Goal: Transaction & Acquisition: Purchase product/service

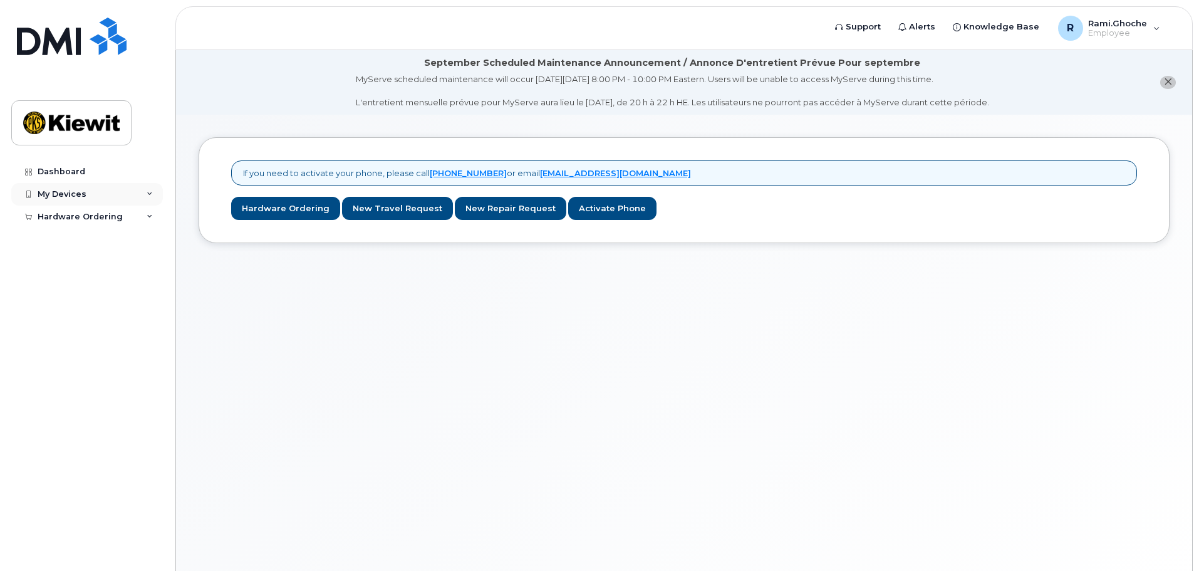
click at [149, 192] on icon at bounding box center [150, 194] width 6 height 6
click at [254, 206] on link "Hardware Ordering" at bounding box center [285, 208] width 109 height 23
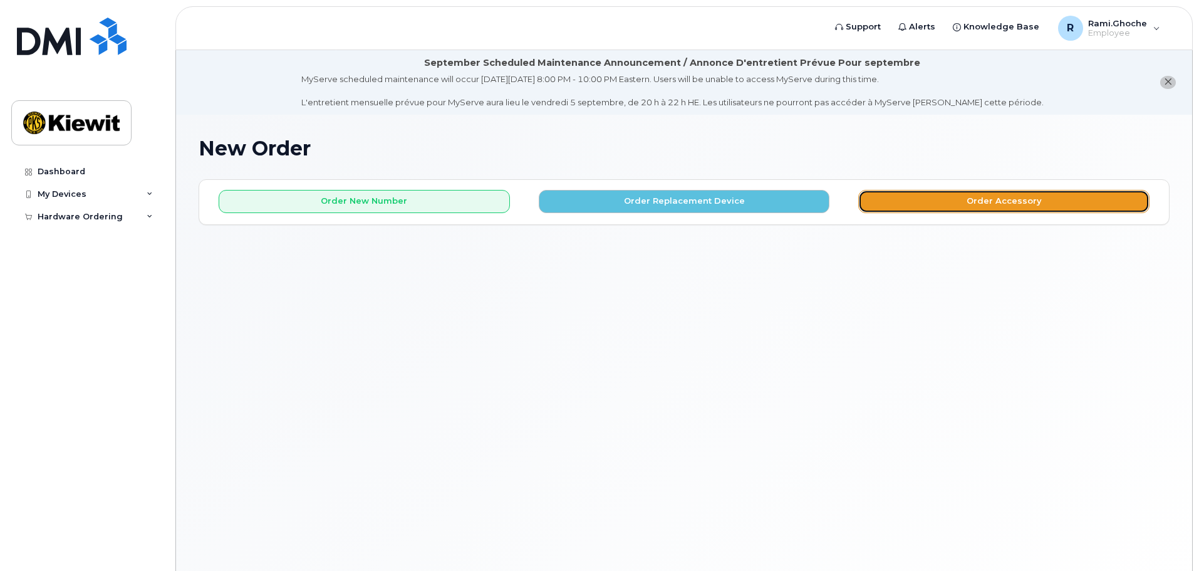
click at [976, 200] on button "Order Accessory" at bounding box center [1003, 201] width 291 height 23
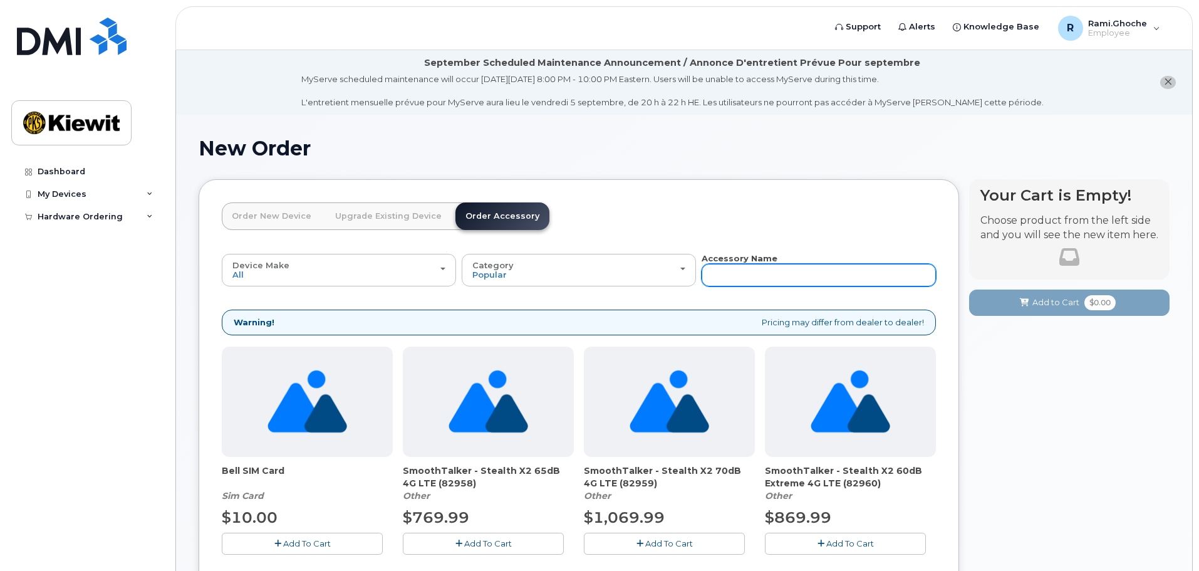
click at [751, 272] on input "text" at bounding box center [818, 275] width 234 height 23
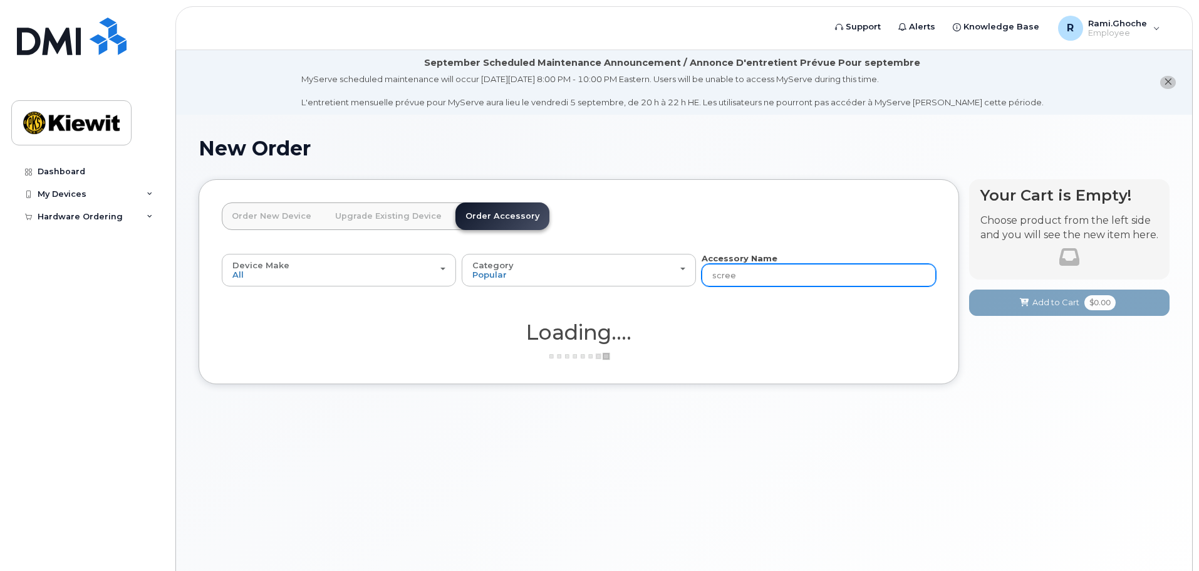
type input "screen"
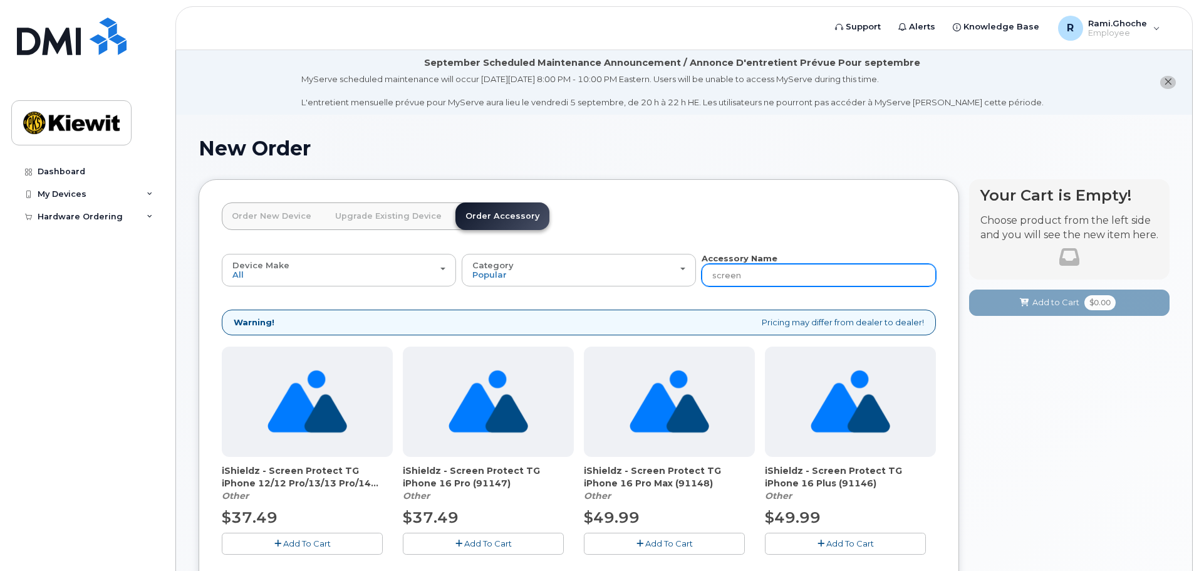
click at [790, 269] on input "screen" at bounding box center [818, 275] width 234 height 23
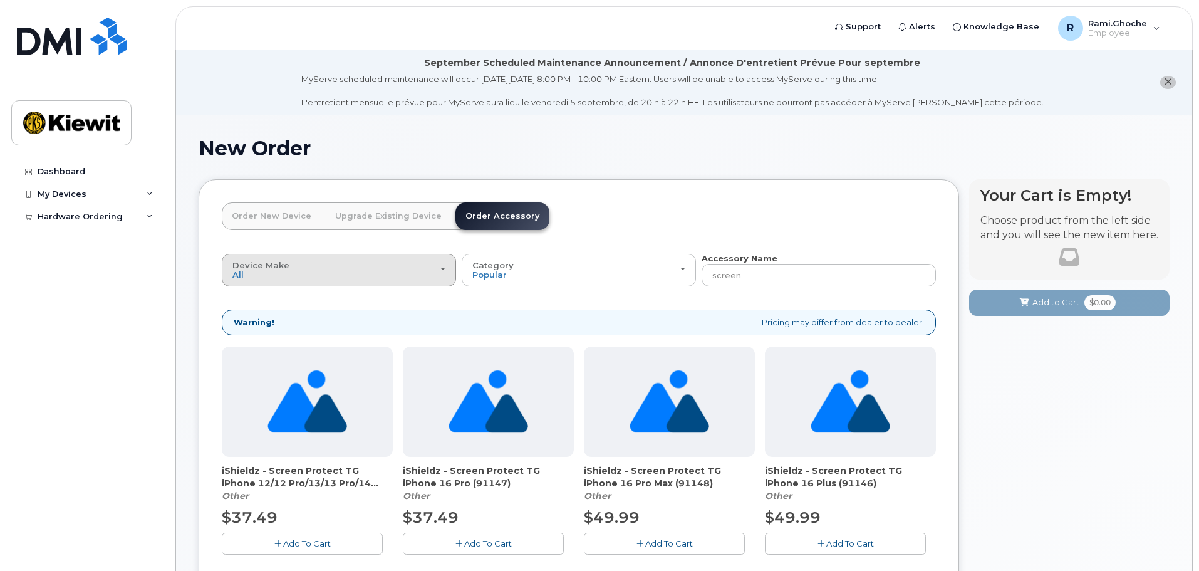
click at [387, 265] on div "Device Make All Android Cell Phone HUB iPhone Modem Tablet" at bounding box center [338, 270] width 213 height 19
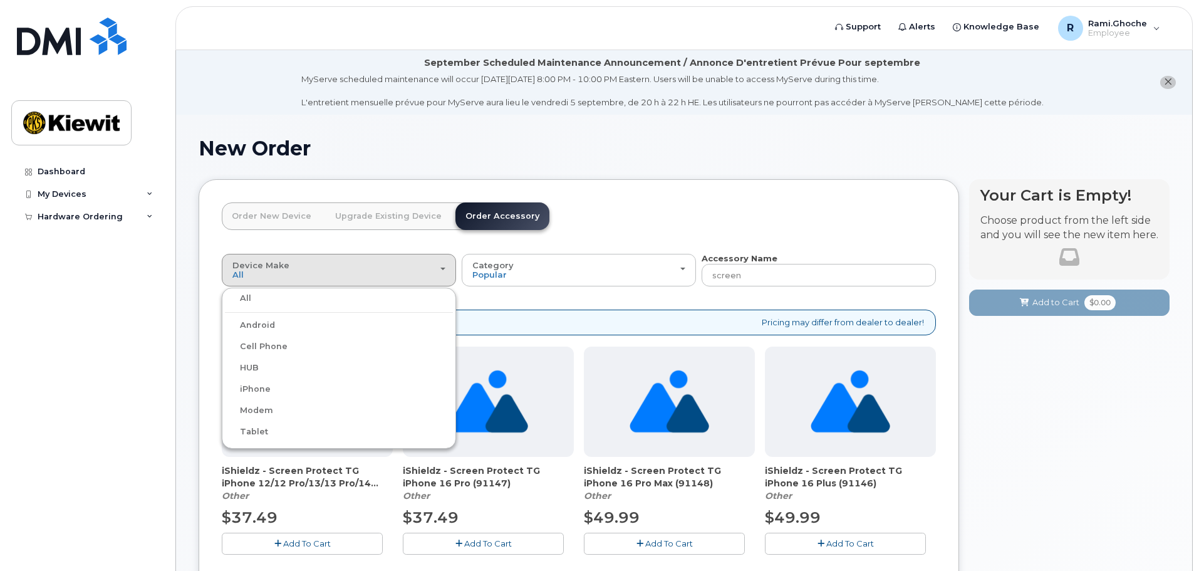
click at [262, 387] on label "iPhone" at bounding box center [248, 388] width 46 height 15
click at [0, 0] on input "iPhone" at bounding box center [0, 0] width 0 height 0
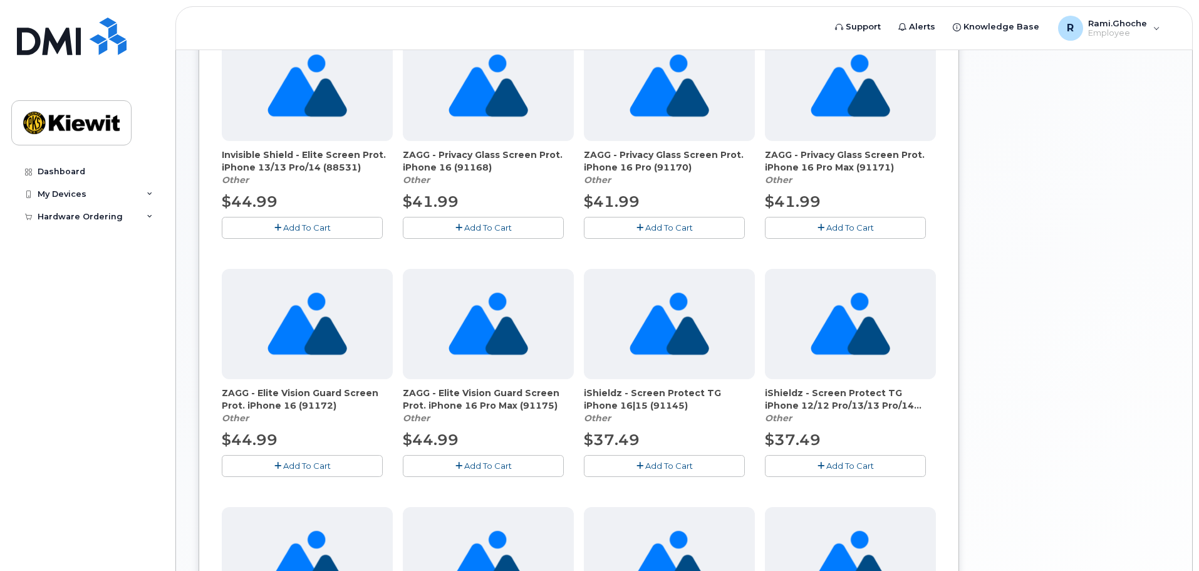
scroll to position [376, 0]
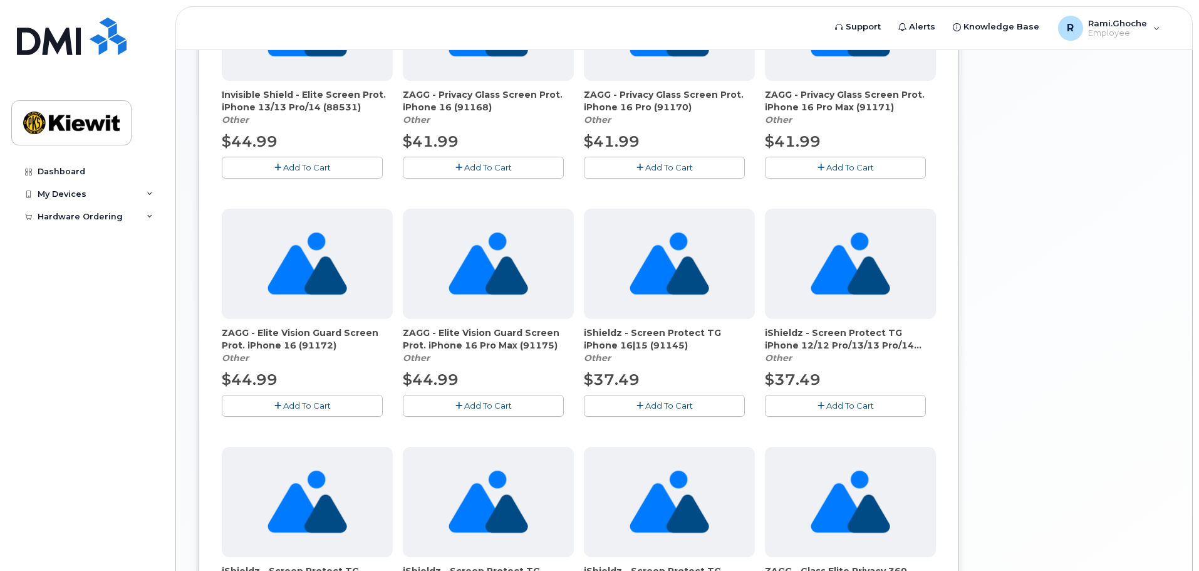
click at [815, 405] on button "Add To Cart" at bounding box center [845, 406] width 161 height 22
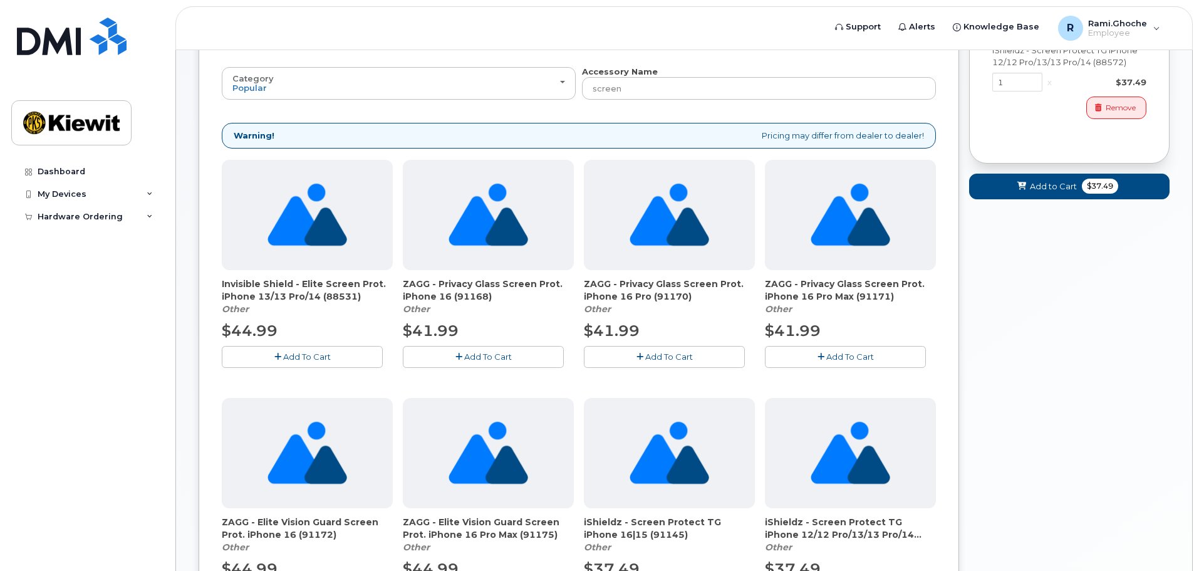
scroll to position [188, 0]
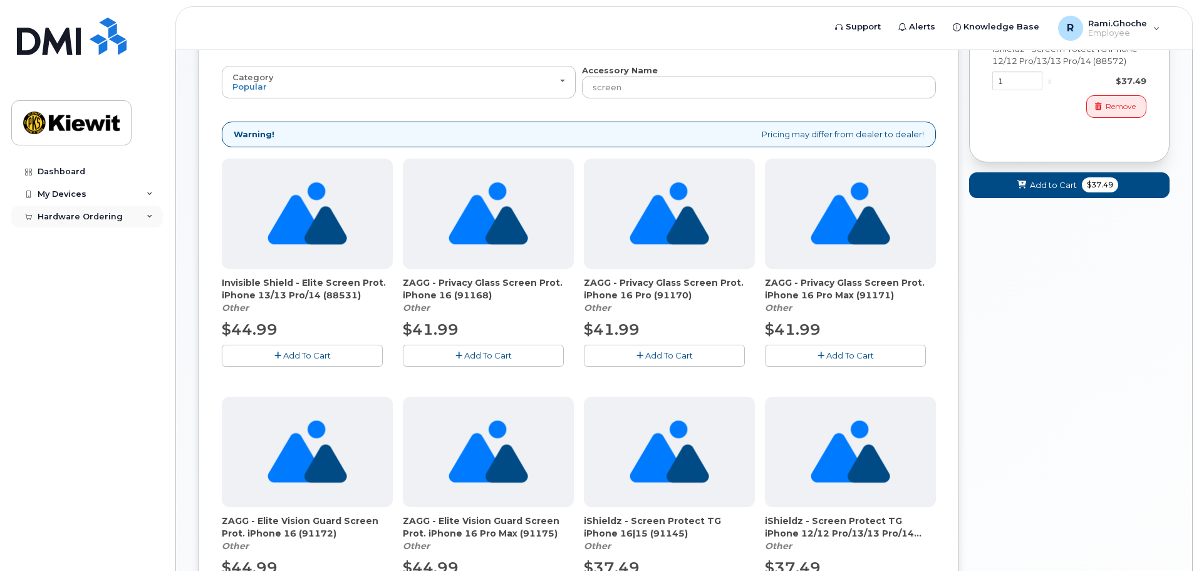
click at [138, 217] on div "Hardware Ordering" at bounding box center [87, 216] width 152 height 23
click at [145, 190] on div "My Devices" at bounding box center [87, 194] width 152 height 23
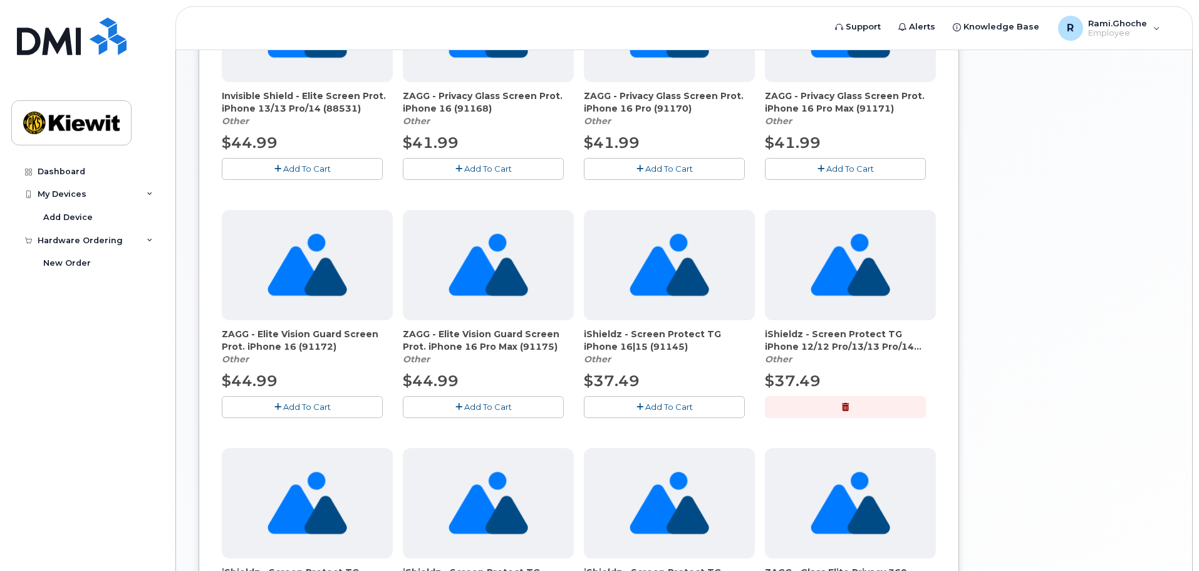
scroll to position [376, 0]
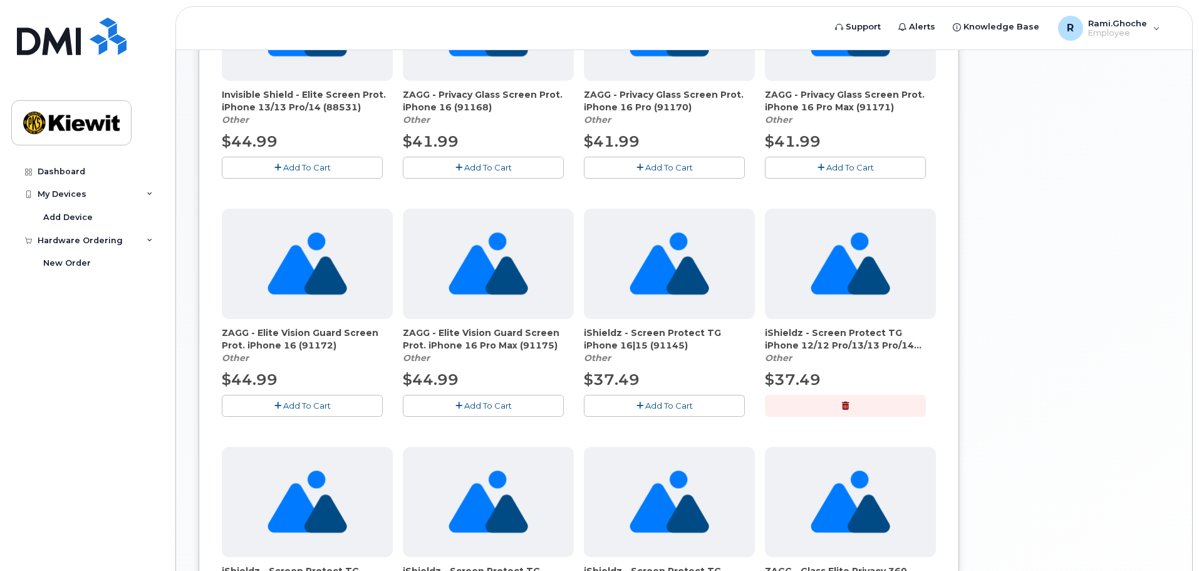
click at [840, 401] on button "button" at bounding box center [845, 406] width 161 height 22
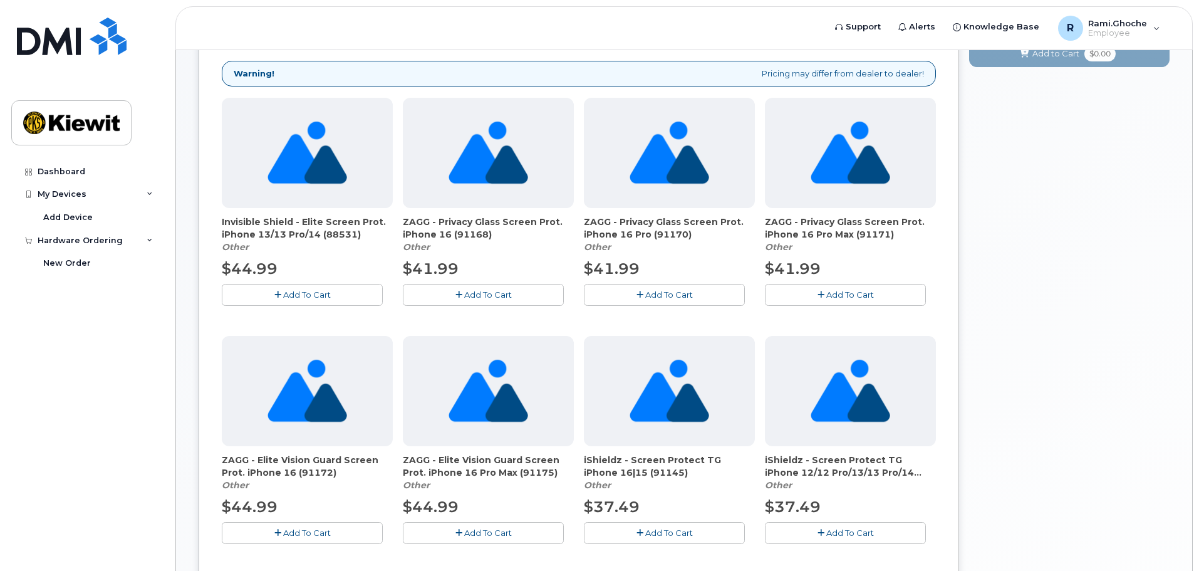
scroll to position [188, 0]
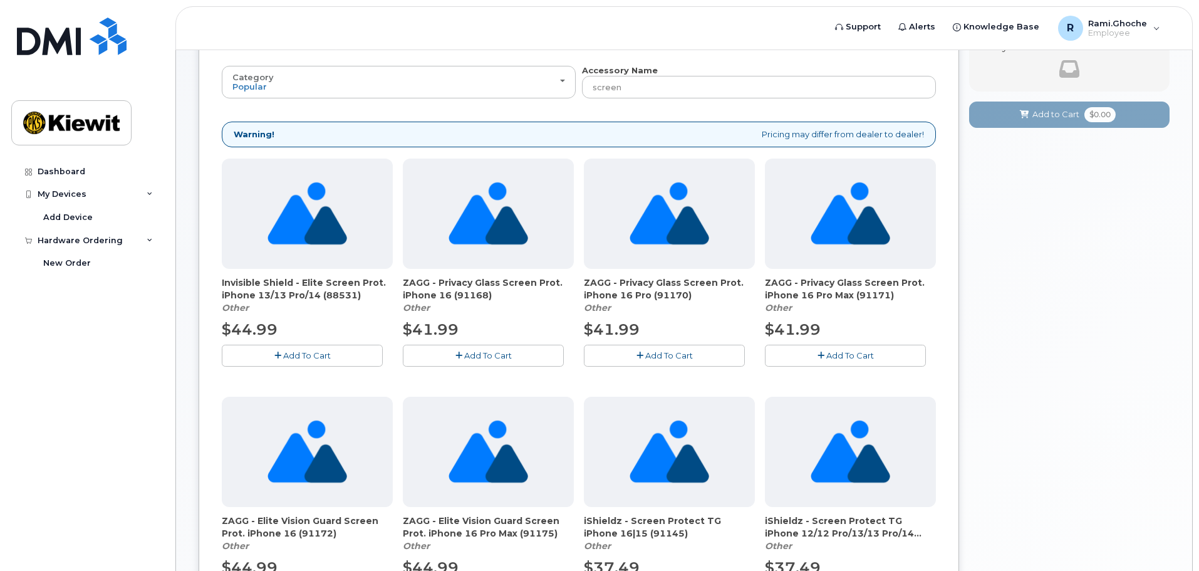
click at [304, 234] on img at bounding box center [307, 213] width 80 height 110
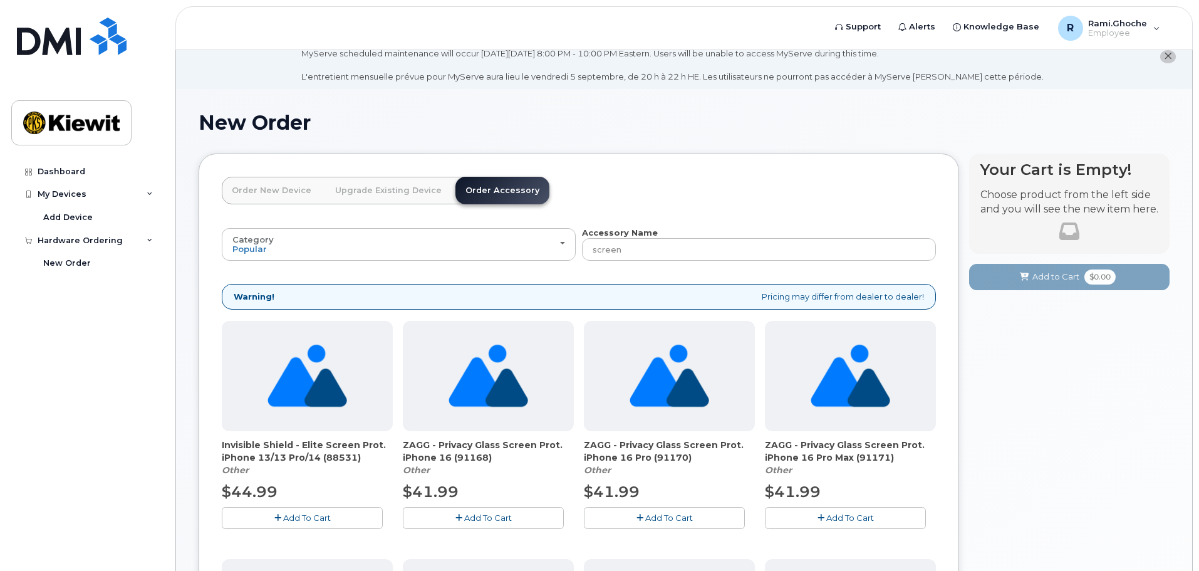
scroll to position [19, 0]
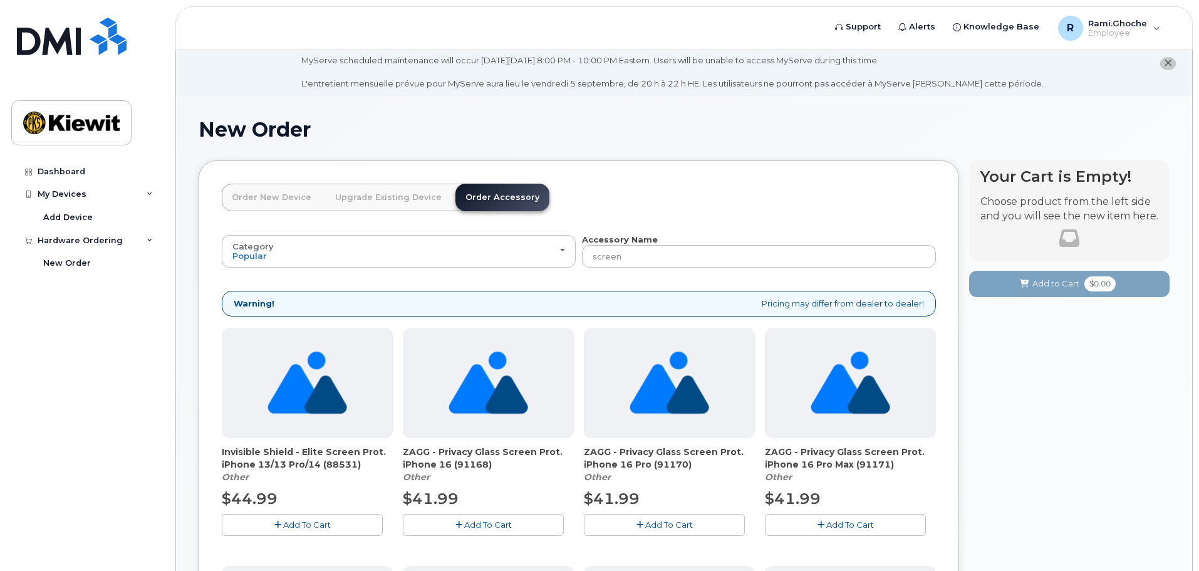
click at [395, 197] on link "Upgrade Existing Device" at bounding box center [388, 198] width 127 height 28
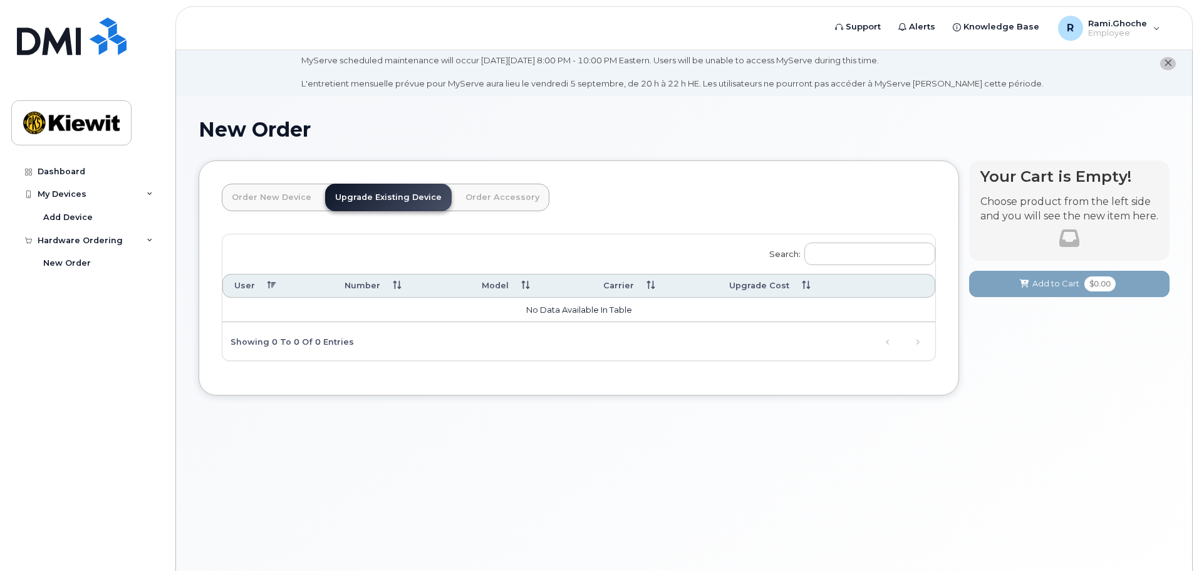
click at [246, 197] on link "Order New Device" at bounding box center [272, 198] width 100 height 28
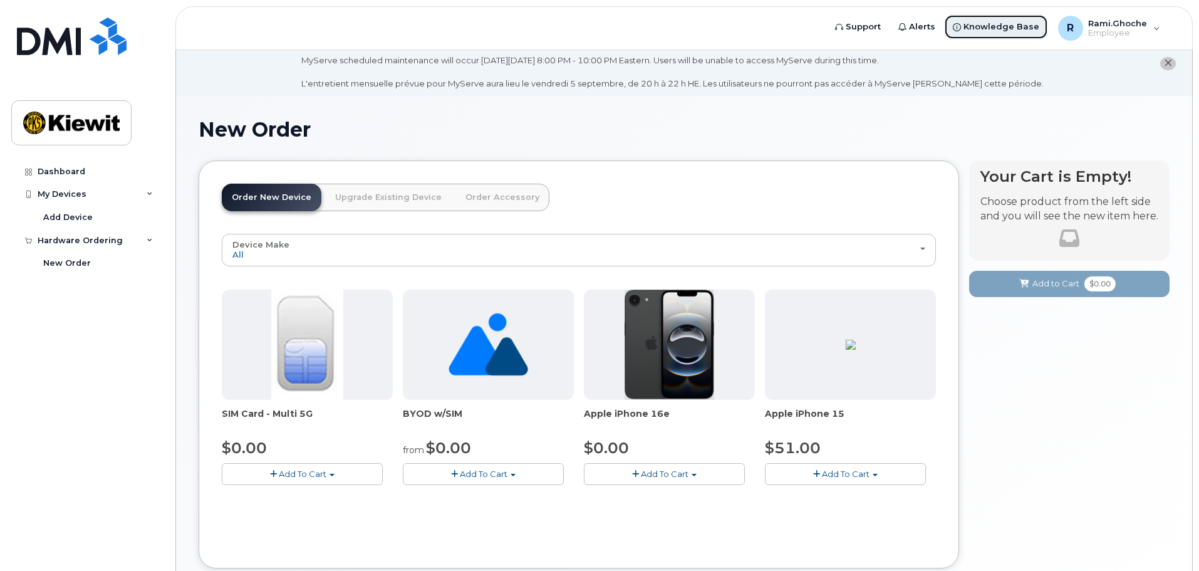
click at [991, 27] on span "Knowledge Base" at bounding box center [1001, 27] width 76 height 13
click at [470, 192] on link "Order Accessory" at bounding box center [502, 198] width 94 height 28
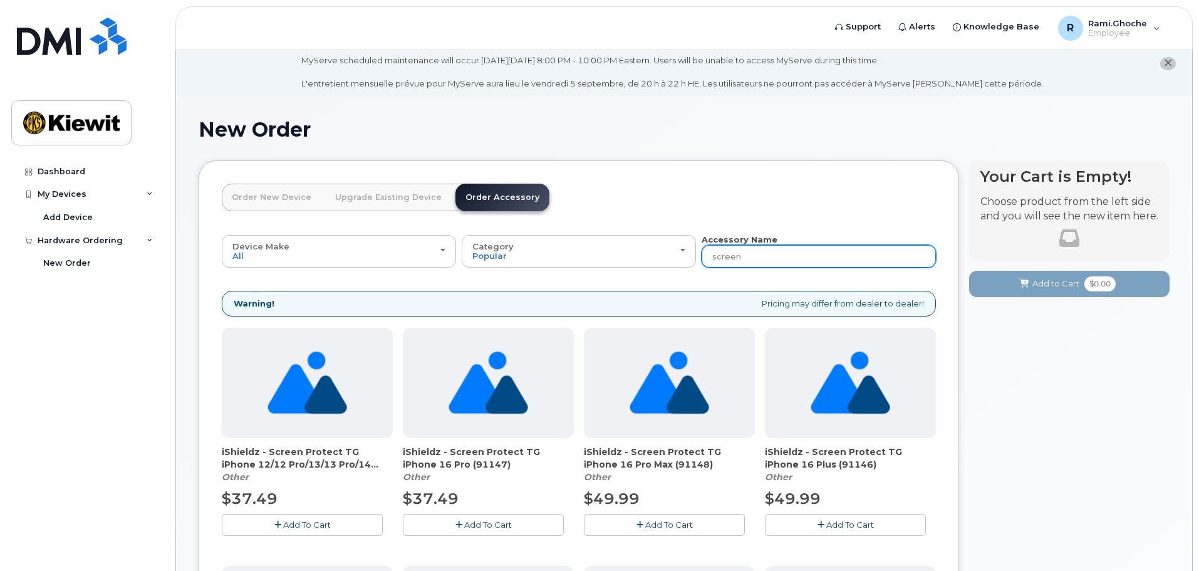
click at [867, 256] on input "screen" at bounding box center [818, 256] width 234 height 23
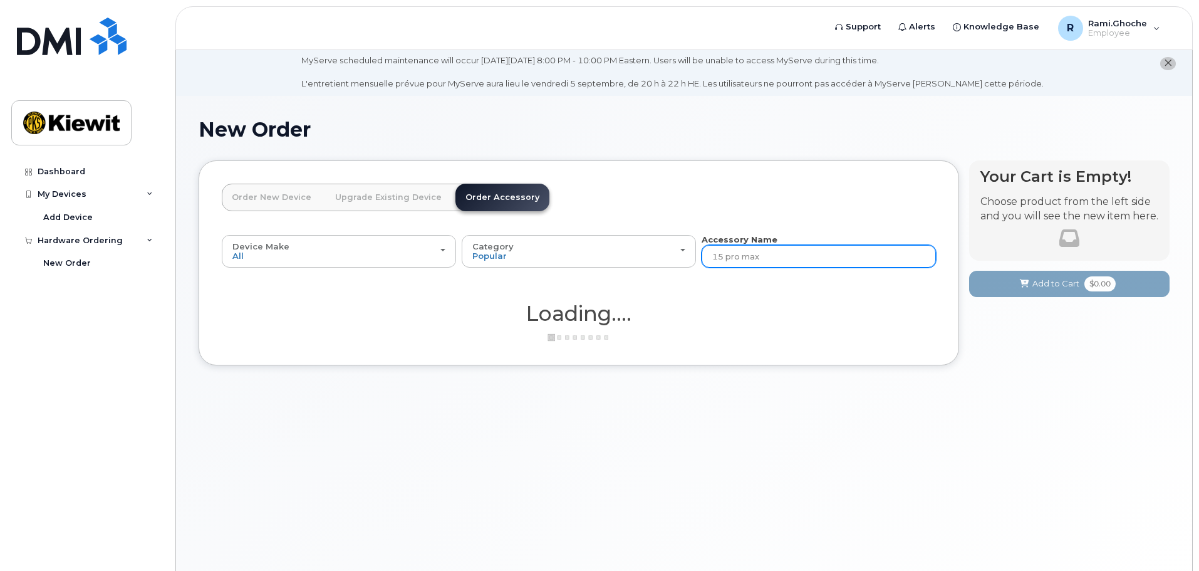
type input "15 pro max"
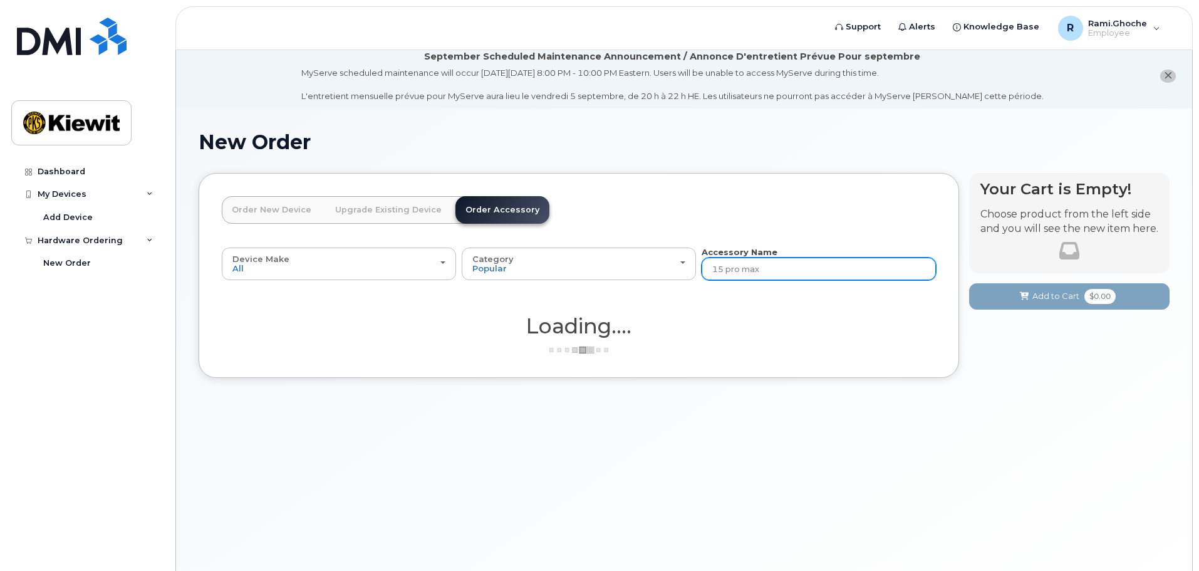
scroll to position [0, 0]
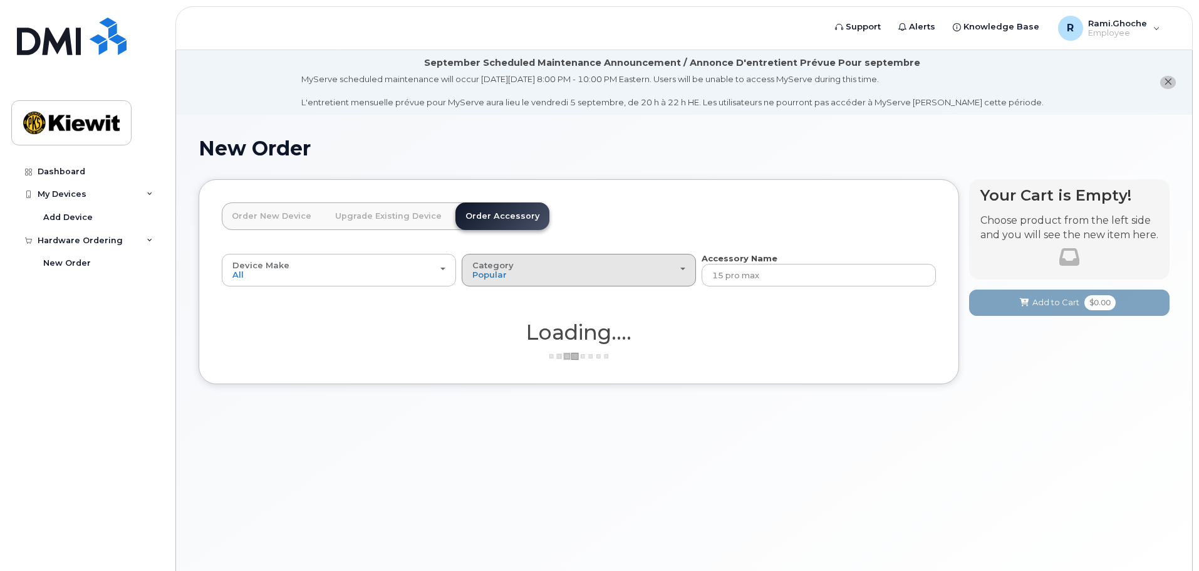
click at [626, 282] on button "Category Popular" at bounding box center [579, 270] width 234 height 33
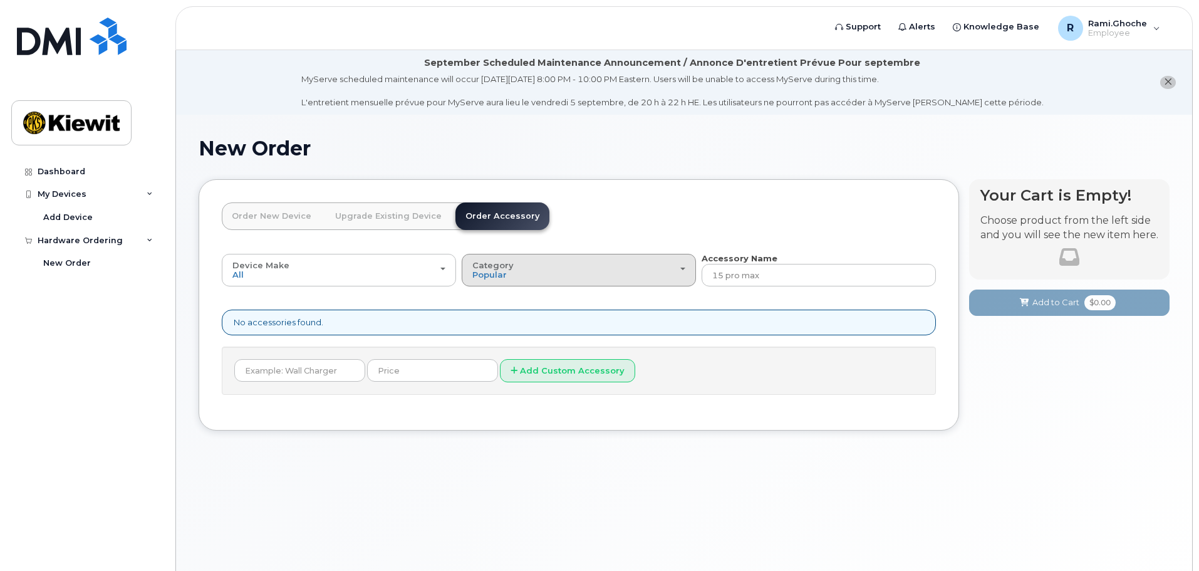
click at [630, 271] on div "Category Popular" at bounding box center [578, 270] width 213 height 19
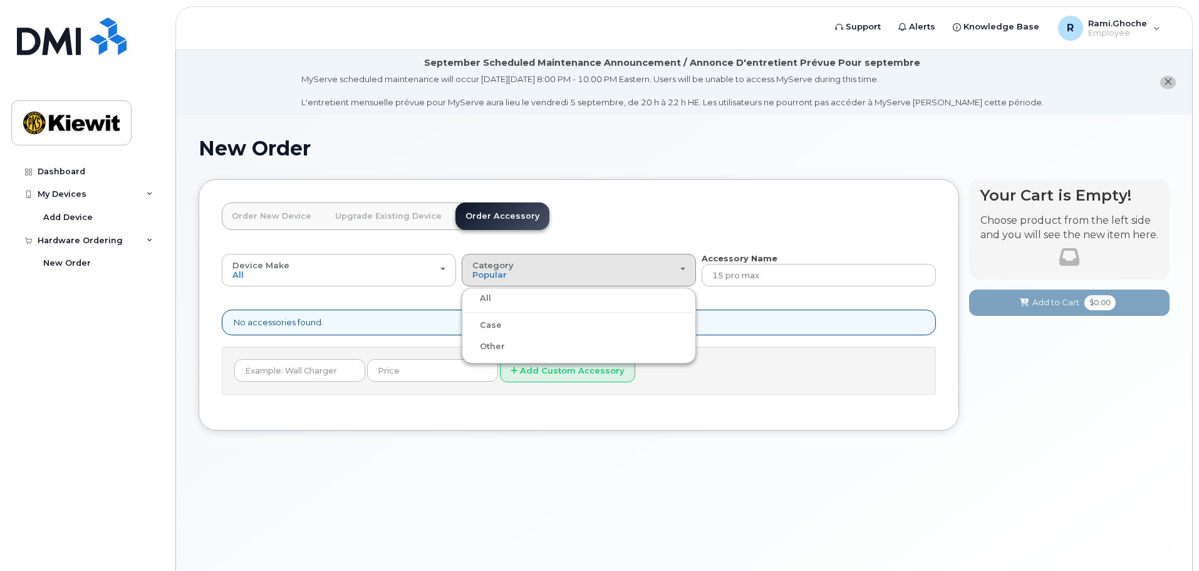
click at [494, 296] on div "All" at bounding box center [579, 298] width 228 height 15
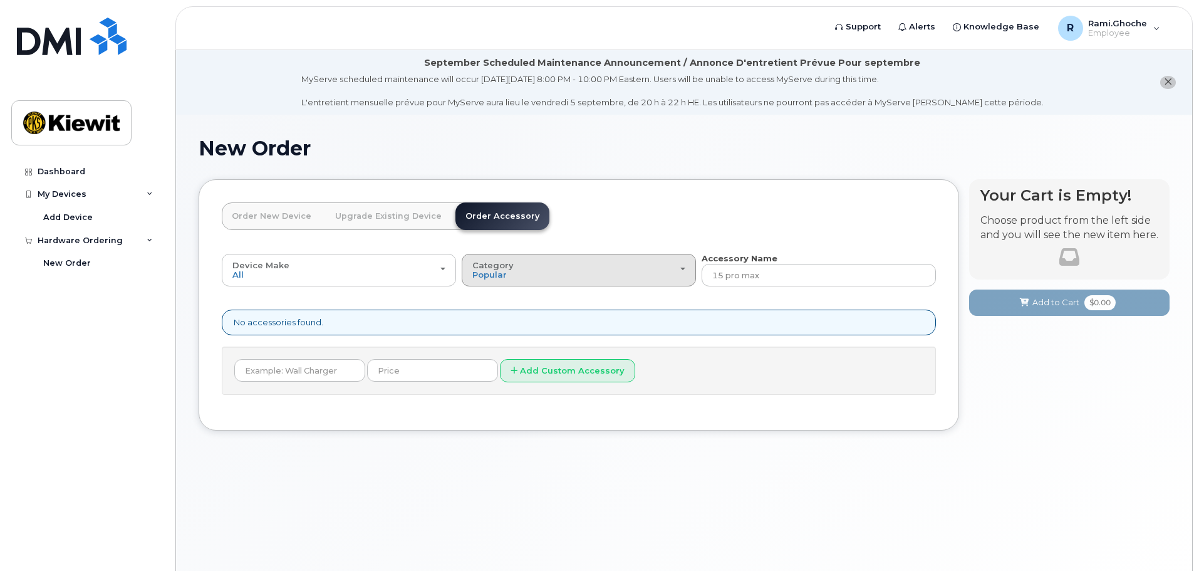
click at [609, 272] on div "Category Popular" at bounding box center [578, 270] width 213 height 19
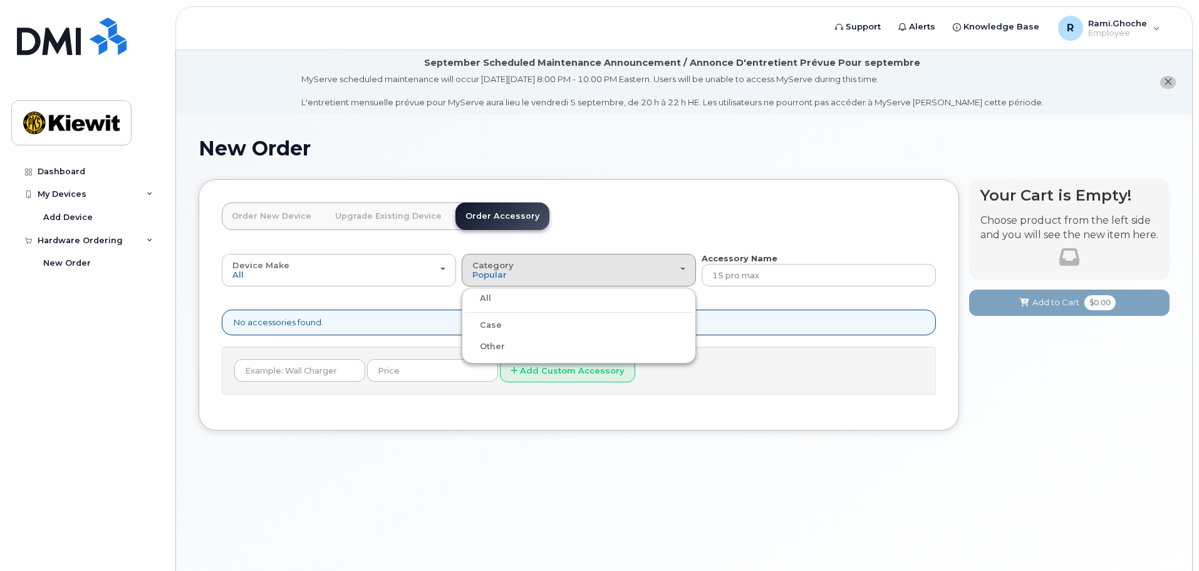
click at [501, 331] on div "Case" at bounding box center [579, 325] width 228 height 15
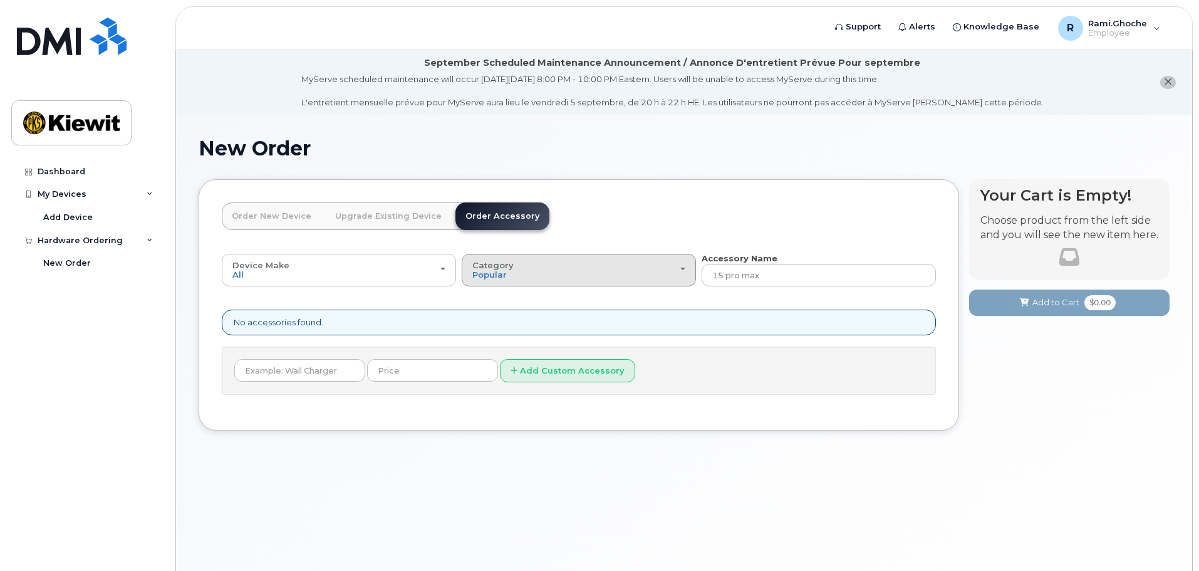
click at [559, 279] on div "Category Popular" at bounding box center [578, 270] width 213 height 19
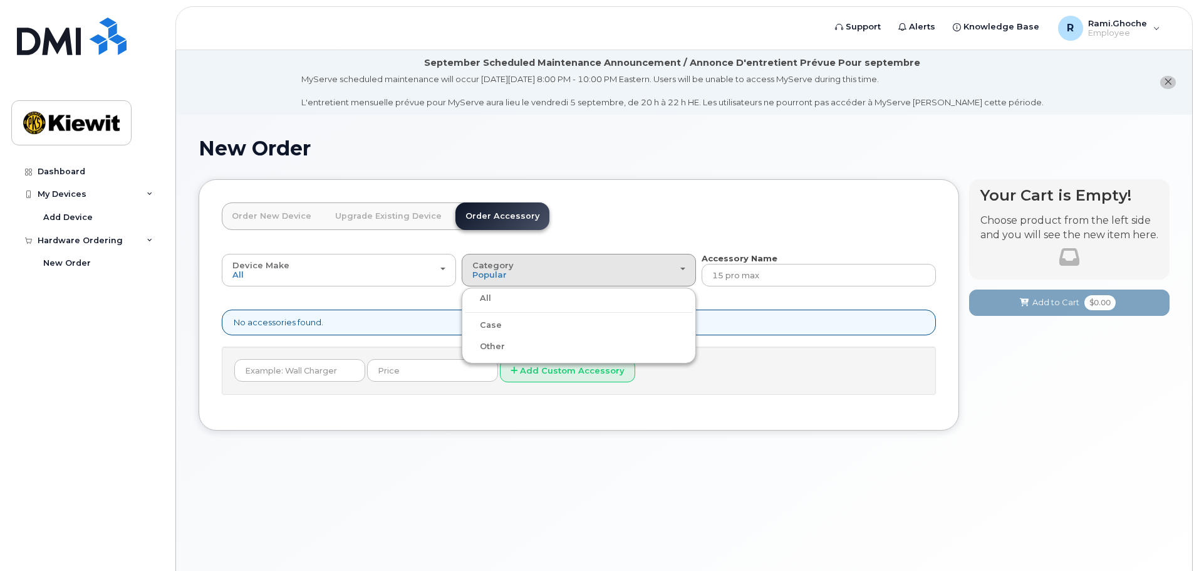
click at [531, 303] on div "All" at bounding box center [579, 298] width 228 height 15
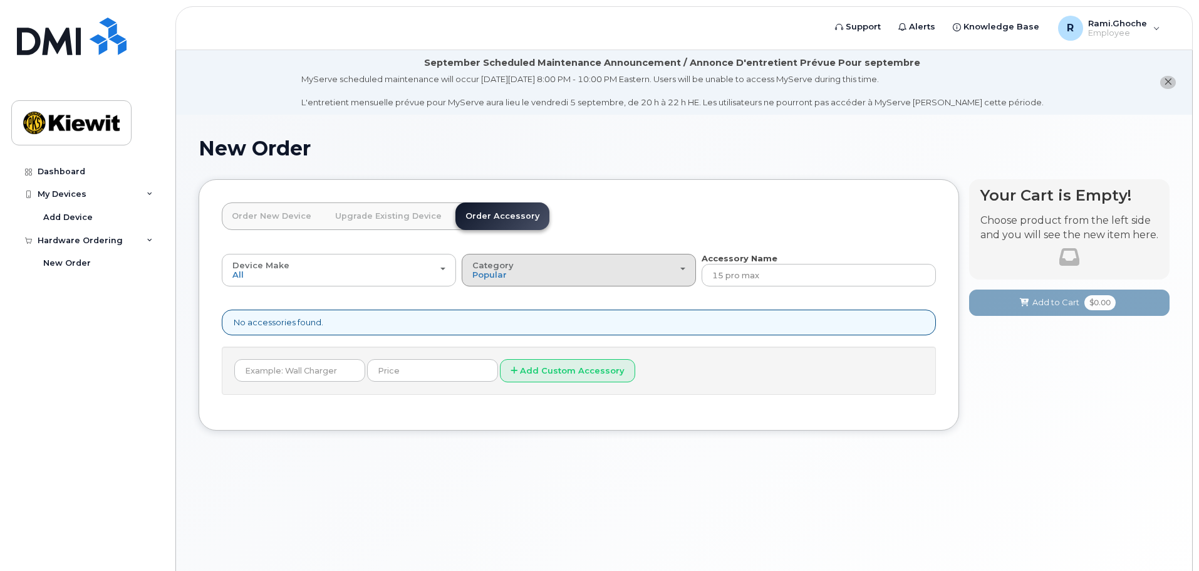
click at [519, 269] on div "Category Popular" at bounding box center [578, 270] width 213 height 19
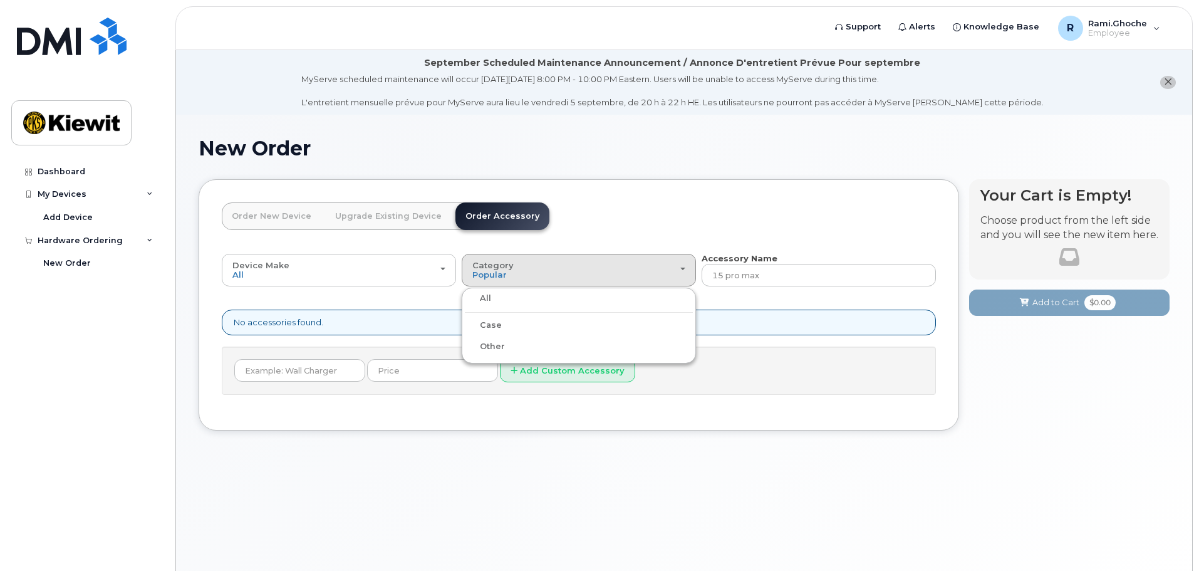
click at [479, 326] on label "Case" at bounding box center [483, 325] width 37 height 15
click at [0, 0] on input "Case" at bounding box center [0, 0] width 0 height 0
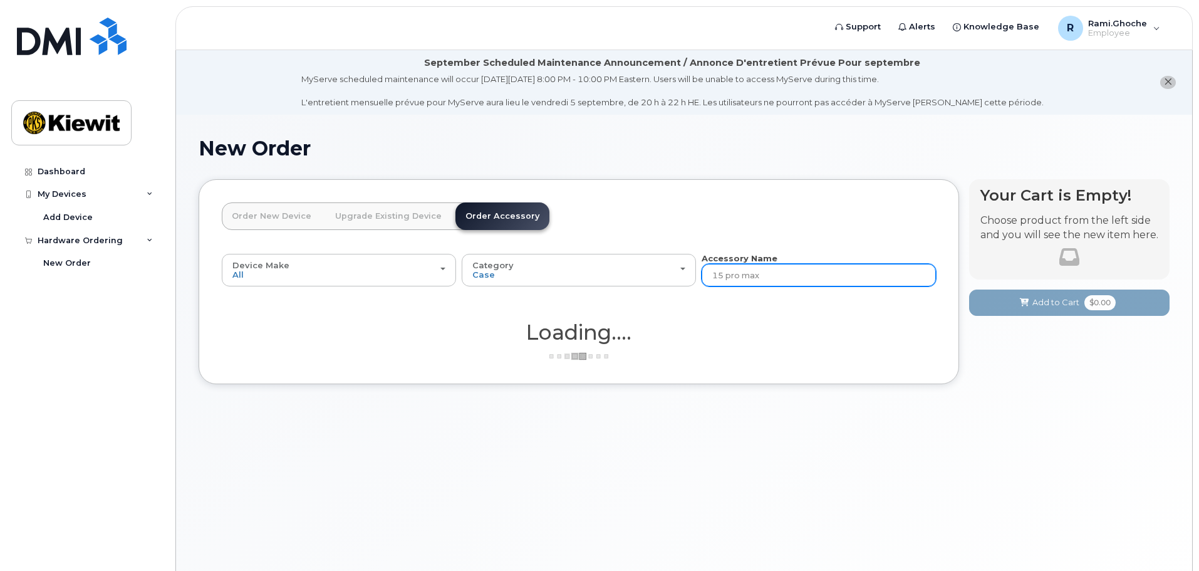
click at [818, 272] on input "15 pro max" at bounding box center [818, 275] width 234 height 23
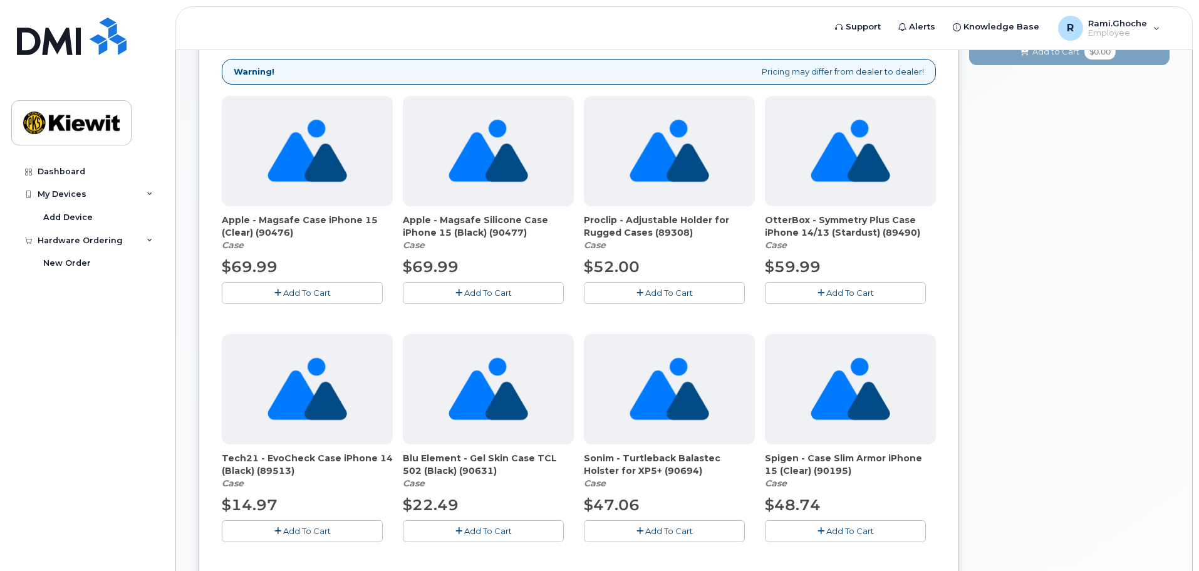
scroll to position [125, 0]
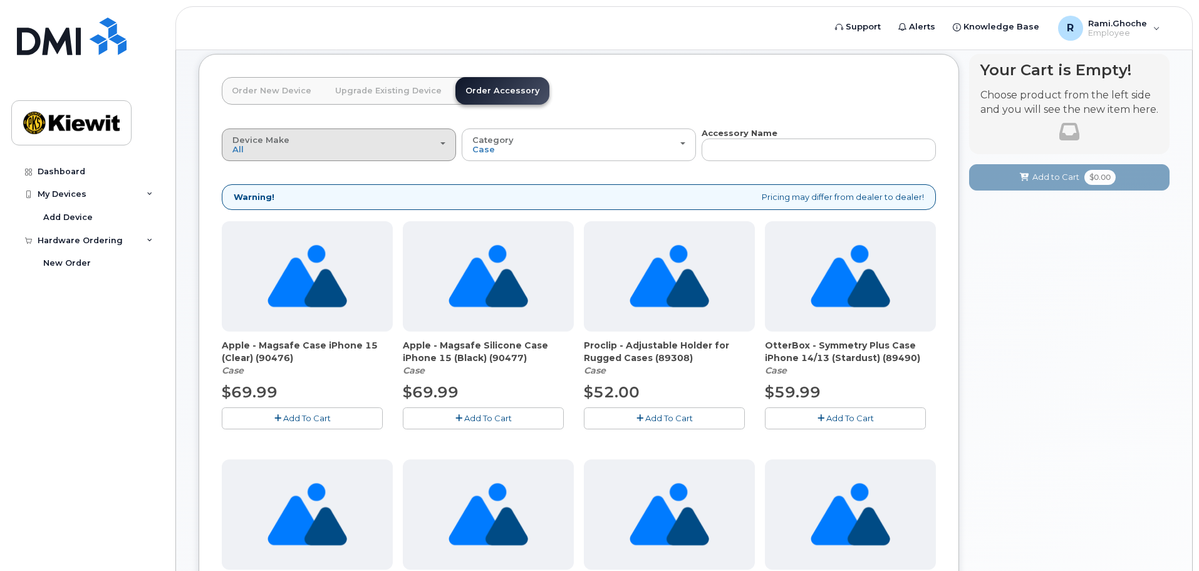
click at [322, 145] on div "Device Make All Android Cell Phone HUB iPhone Modem Tablet" at bounding box center [338, 144] width 213 height 19
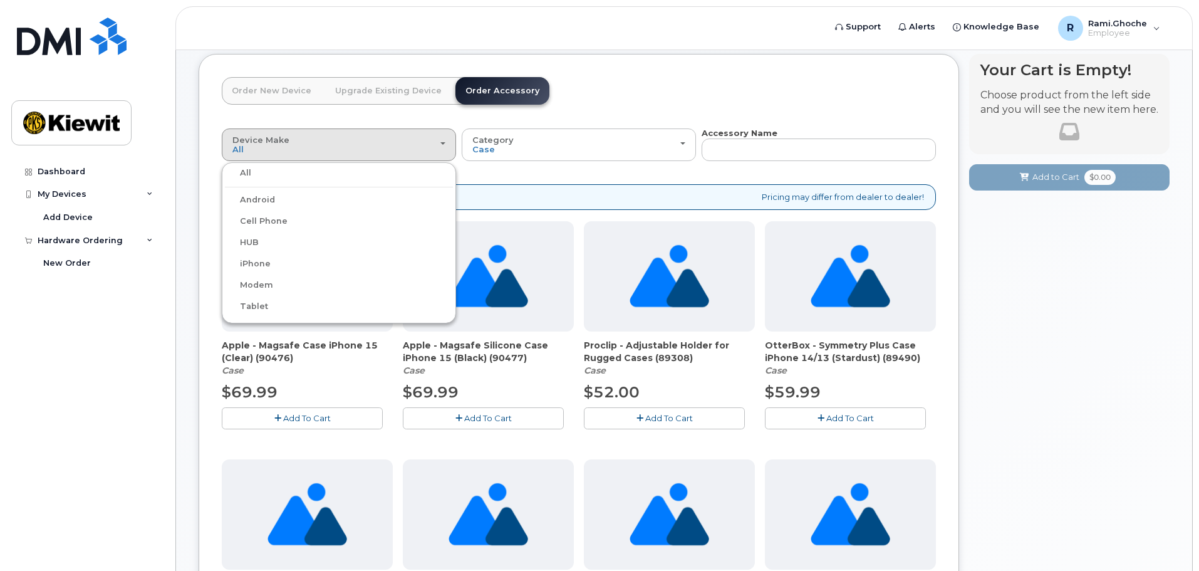
click at [252, 261] on label "iPhone" at bounding box center [248, 263] width 46 height 15
click at [0, 0] on input "iPhone" at bounding box center [0, 0] width 0 height 0
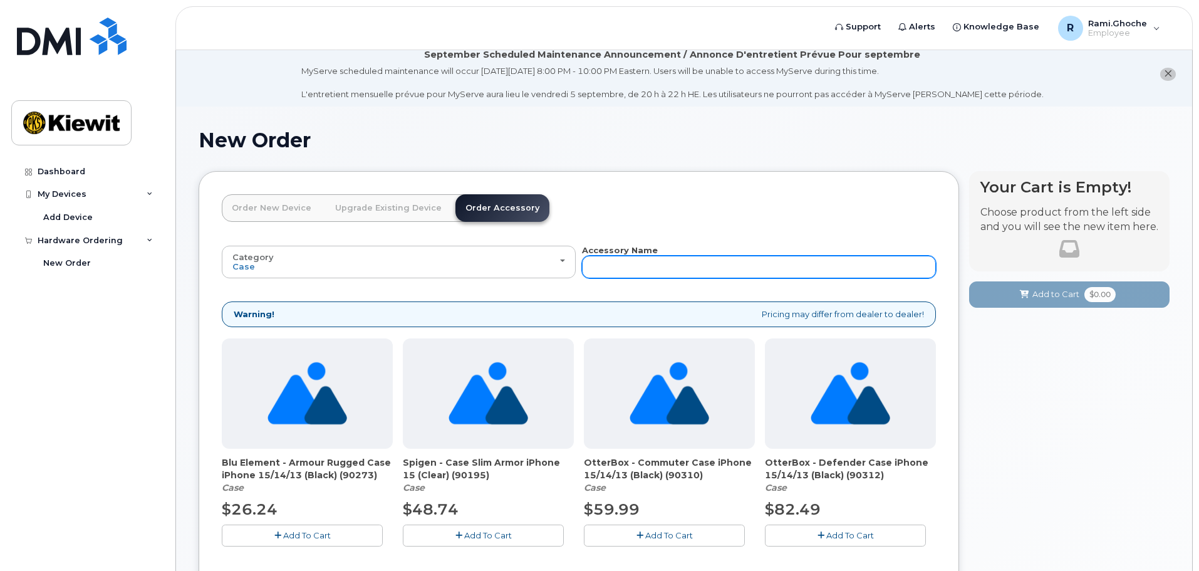
scroll to position [0, 0]
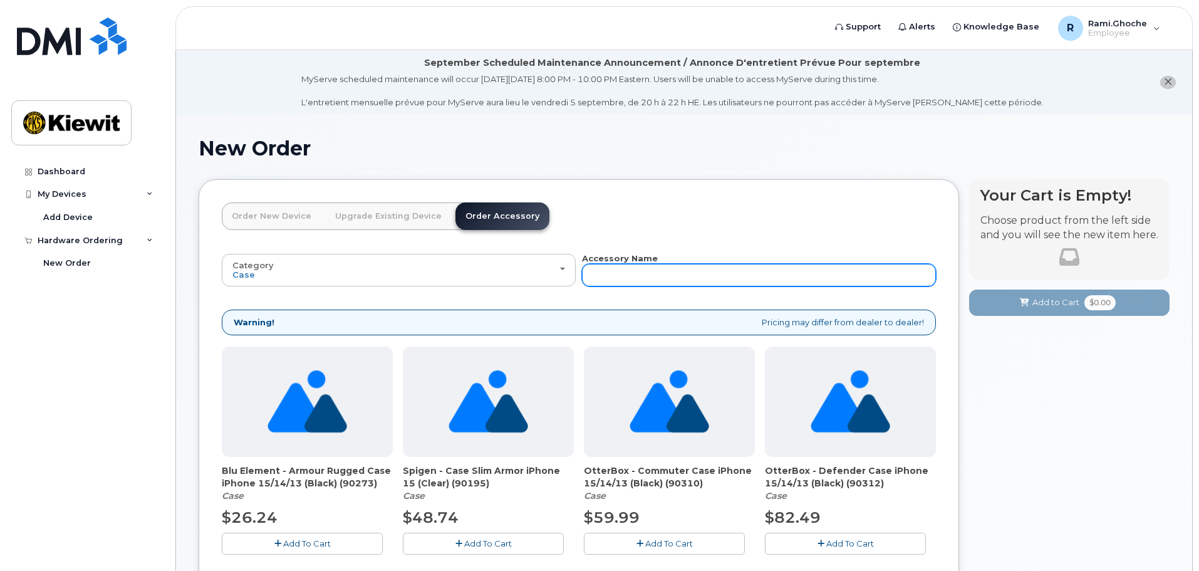
click at [816, 276] on input "text" at bounding box center [759, 275] width 354 height 23
type input "15"
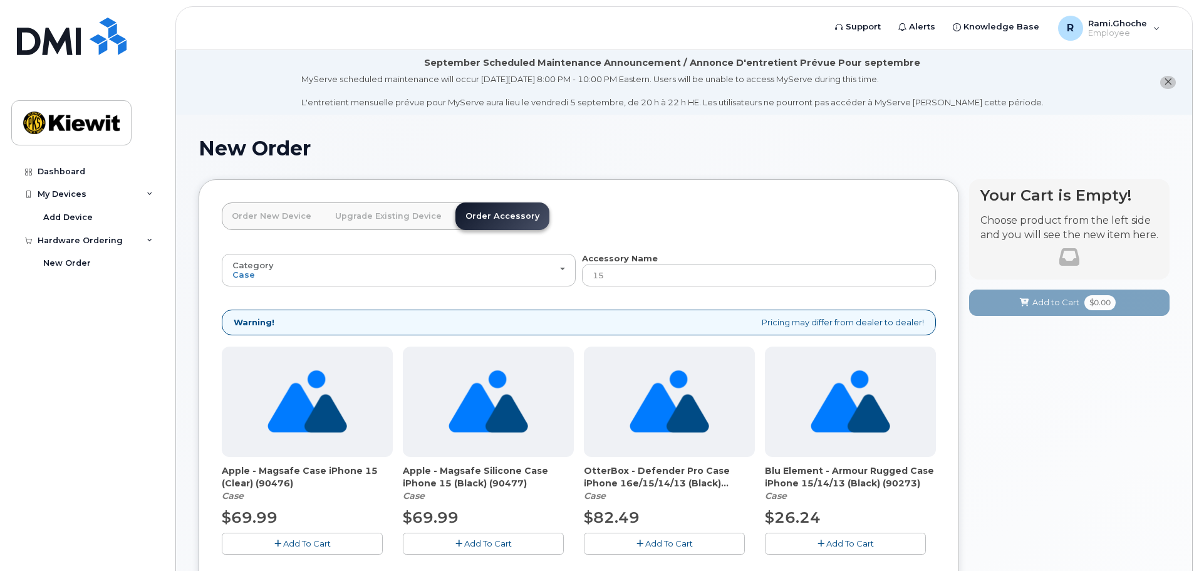
click at [648, 210] on header "Order New Device Upgrade Existing Device Order Accessory Order new device and n…" at bounding box center [579, 227] width 714 height 50
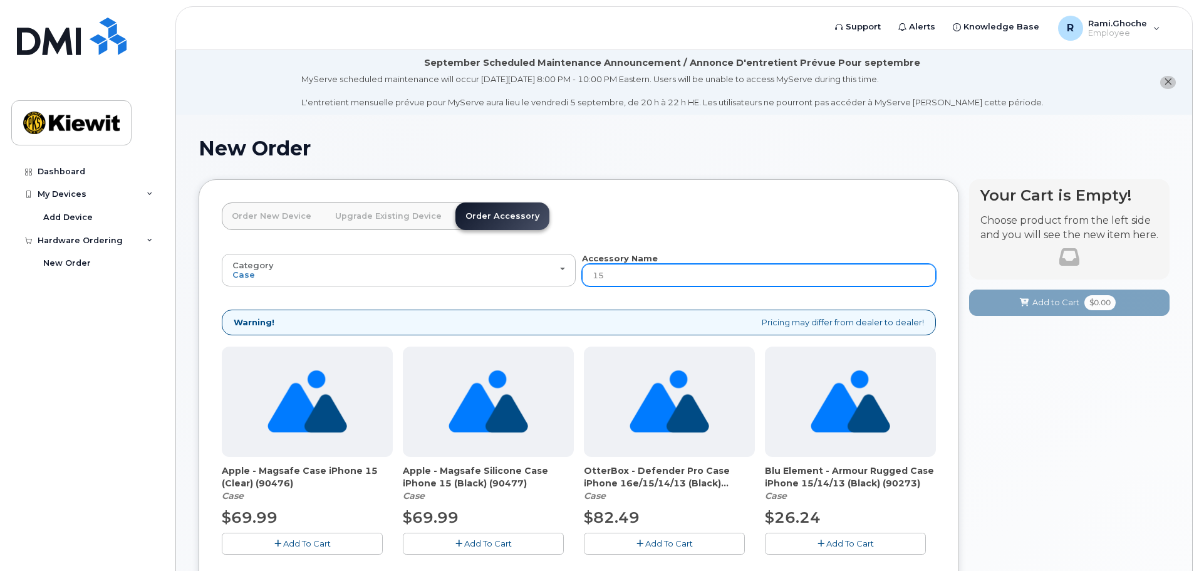
click at [794, 276] on input "15" at bounding box center [759, 275] width 354 height 23
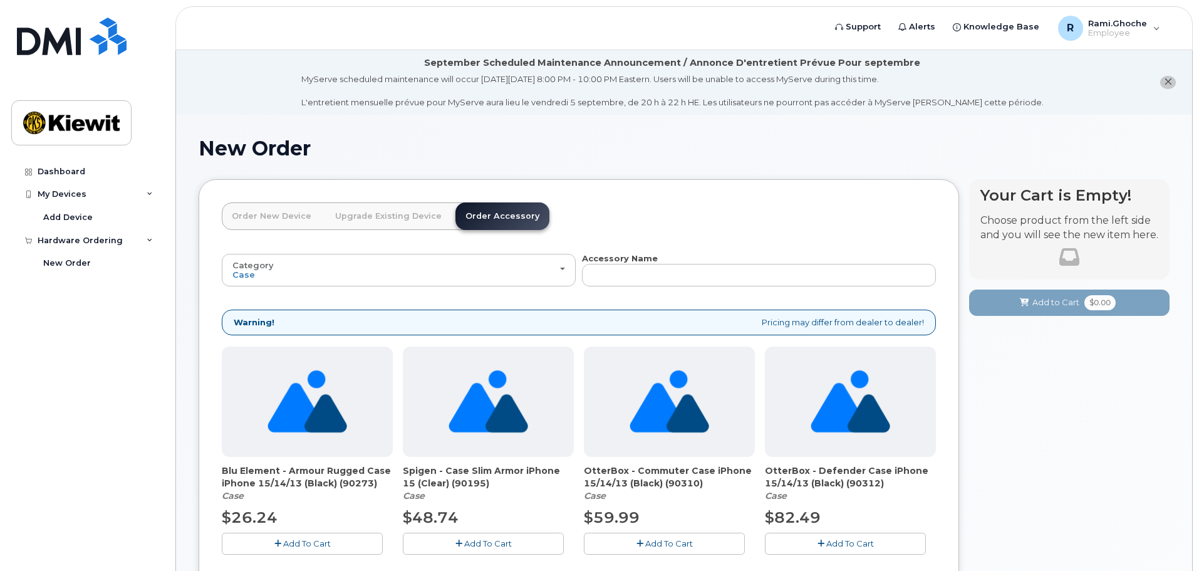
click at [663, 209] on header "Order New Device Upgrade Existing Device Order Accessory Order new device and n…" at bounding box center [579, 227] width 714 height 50
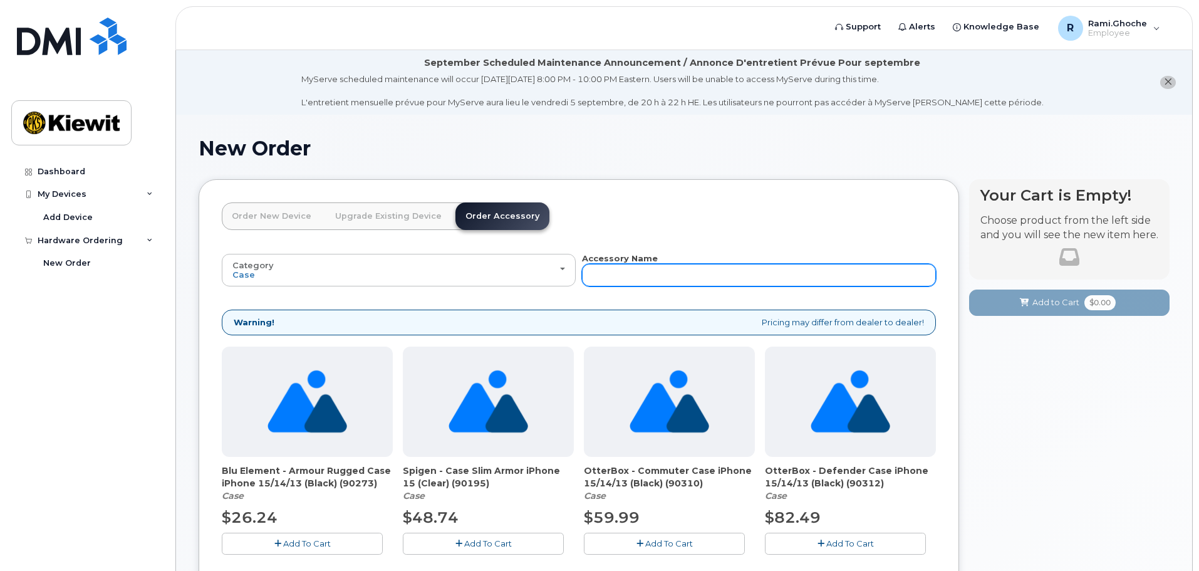
click at [703, 265] on input "text" at bounding box center [759, 275] width 354 height 23
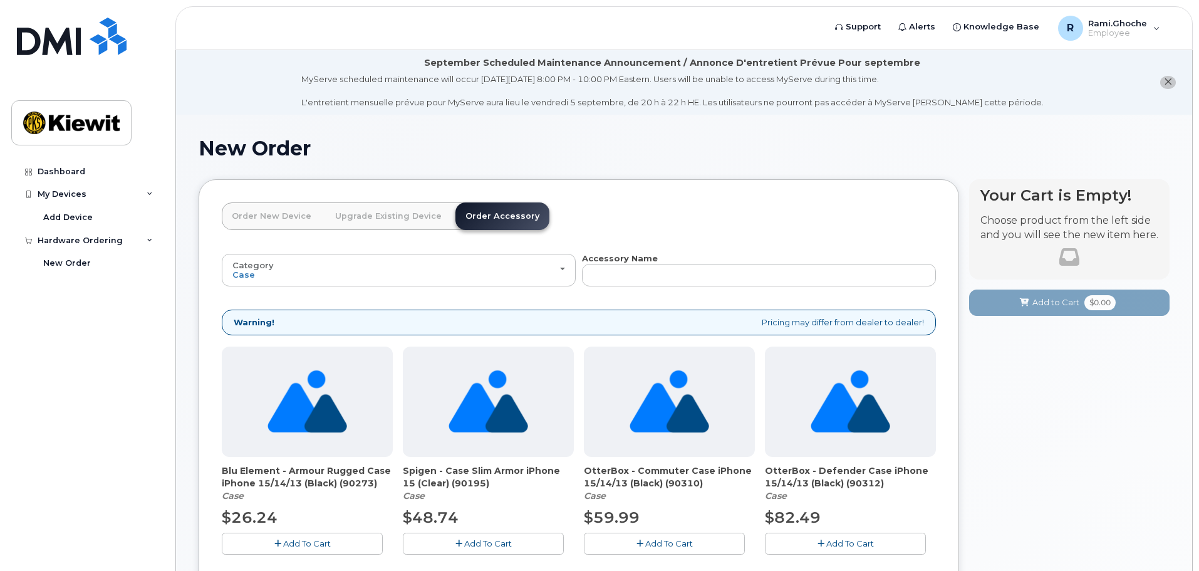
click at [623, 240] on header "Order New Device Upgrade Existing Device Order Accessory Order new device and n…" at bounding box center [579, 227] width 714 height 50
click at [623, 239] on header "Order New Device Upgrade Existing Device Order Accessory Order new device and n…" at bounding box center [579, 227] width 714 height 50
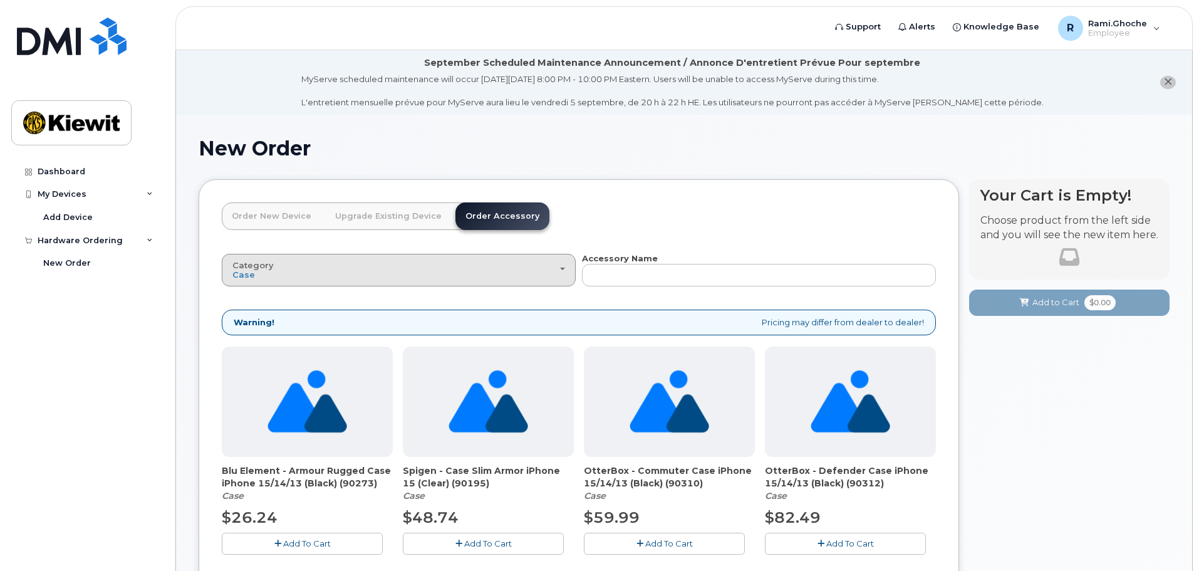
click at [296, 276] on div "Category Case" at bounding box center [398, 270] width 333 height 19
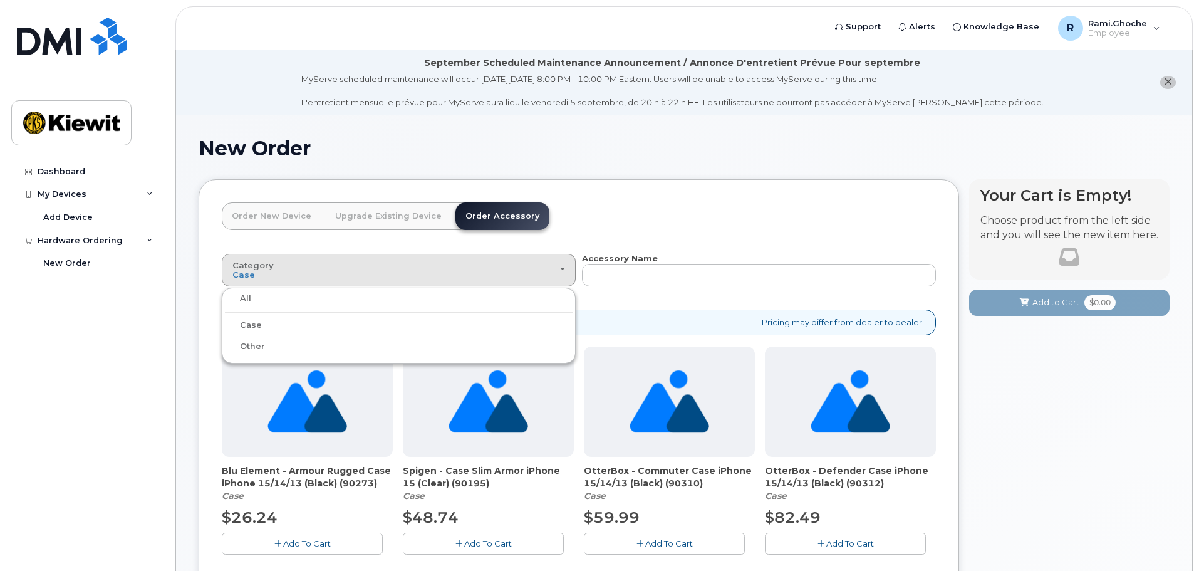
click at [257, 322] on label "Case" at bounding box center [243, 325] width 37 height 15
click at [0, 0] on input "Case" at bounding box center [0, 0] width 0 height 0
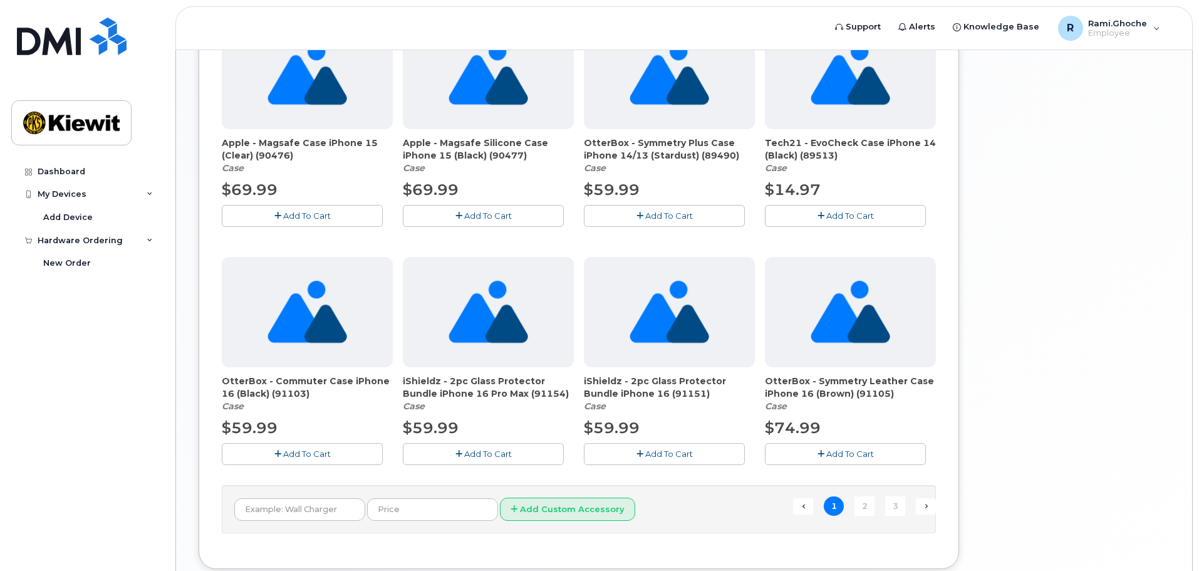
scroll to position [814, 0]
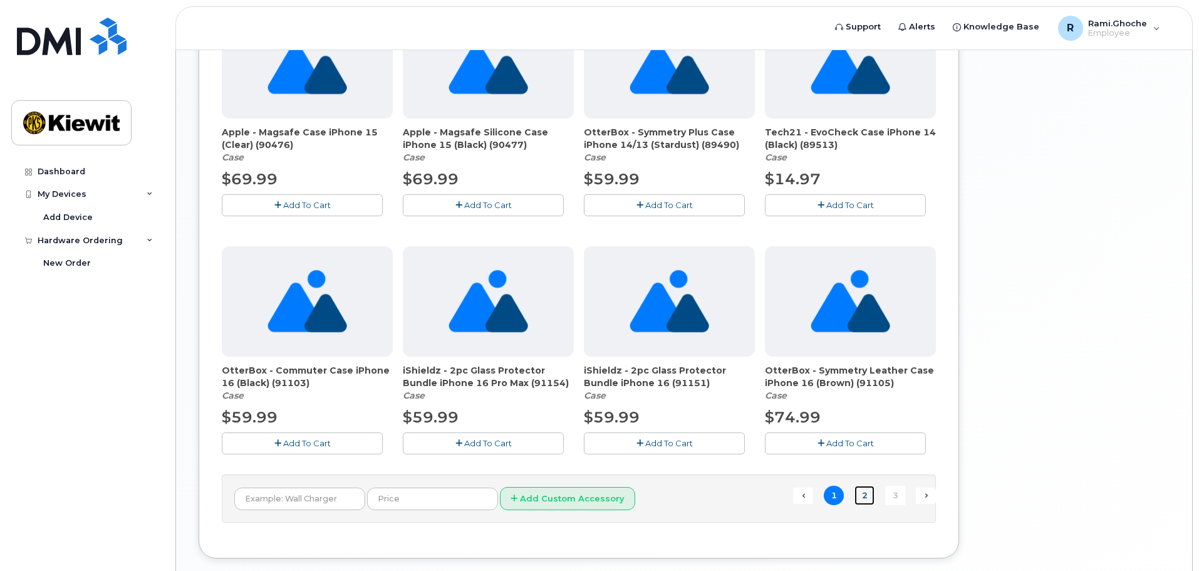
click at [862, 495] on link "2" at bounding box center [864, 494] width 20 height 19
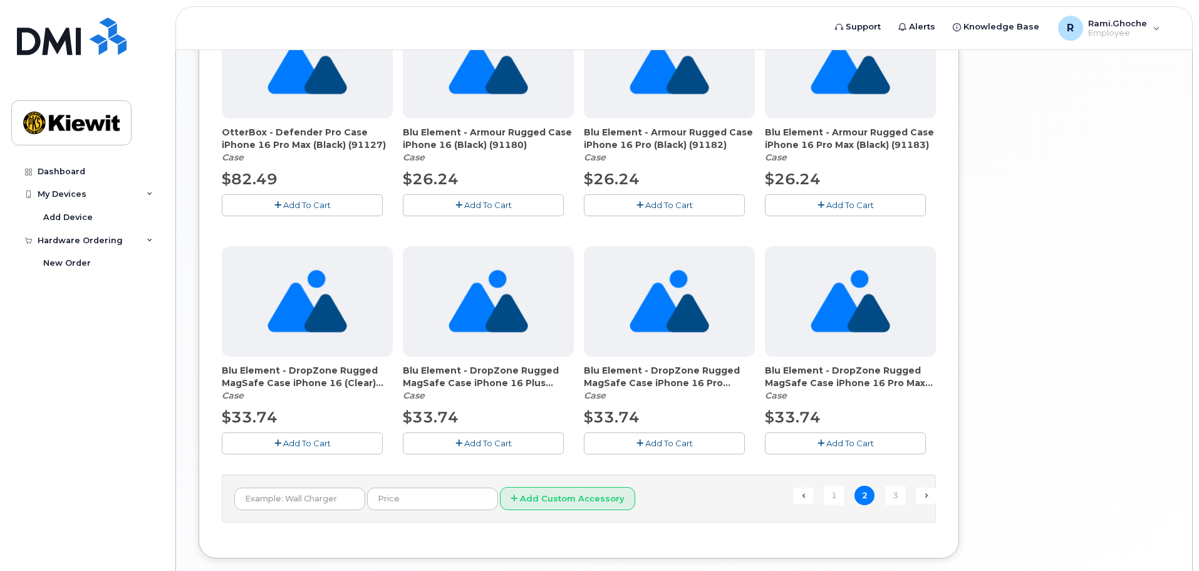
scroll to position [822, 0]
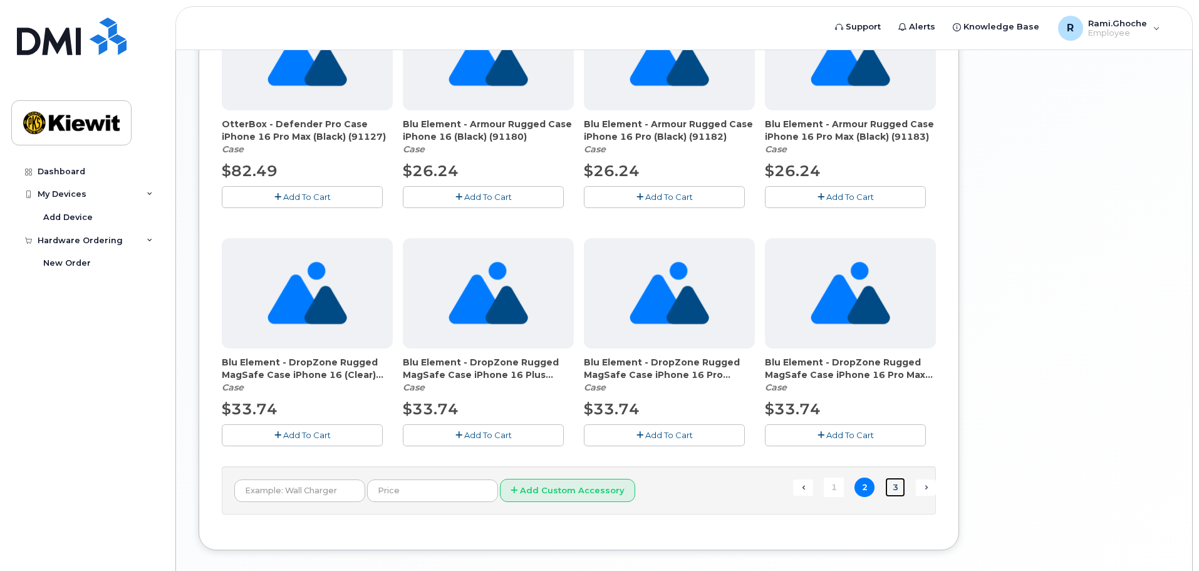
click at [898, 486] on link "3" at bounding box center [895, 486] width 20 height 19
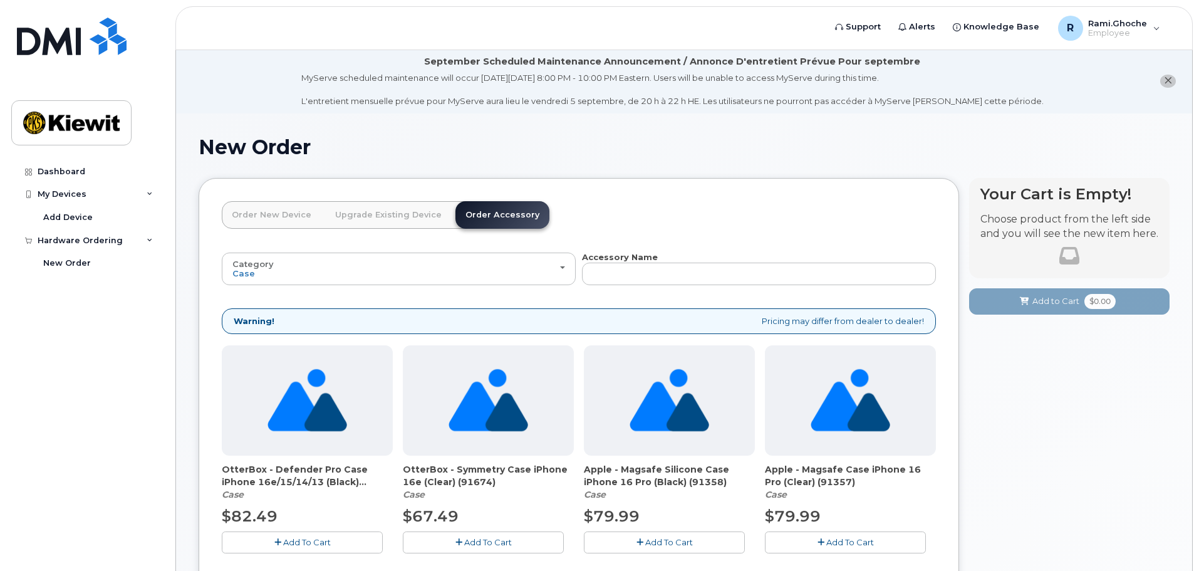
scroll to position [0, 0]
